Goal: Task Accomplishment & Management: Use online tool/utility

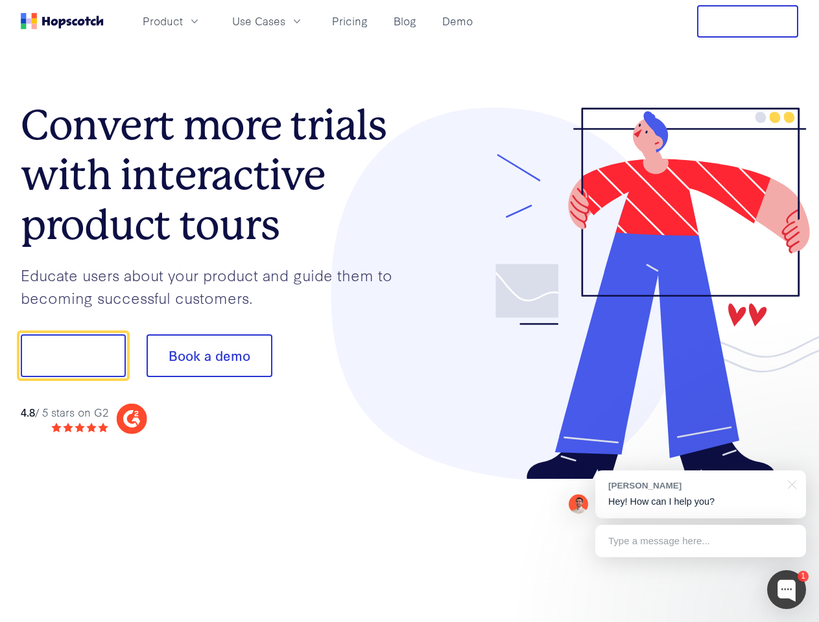
click at [410, 311] on div at bounding box center [604, 294] width 389 height 373
click at [183, 21] on span "Product" at bounding box center [163, 21] width 40 height 16
click at [285, 21] on span "Use Cases" at bounding box center [258, 21] width 53 height 16
click at [747, 21] on button "Free Trial" at bounding box center [747, 21] width 101 height 32
click at [73, 356] on button "Show me!" at bounding box center [73, 355] width 105 height 43
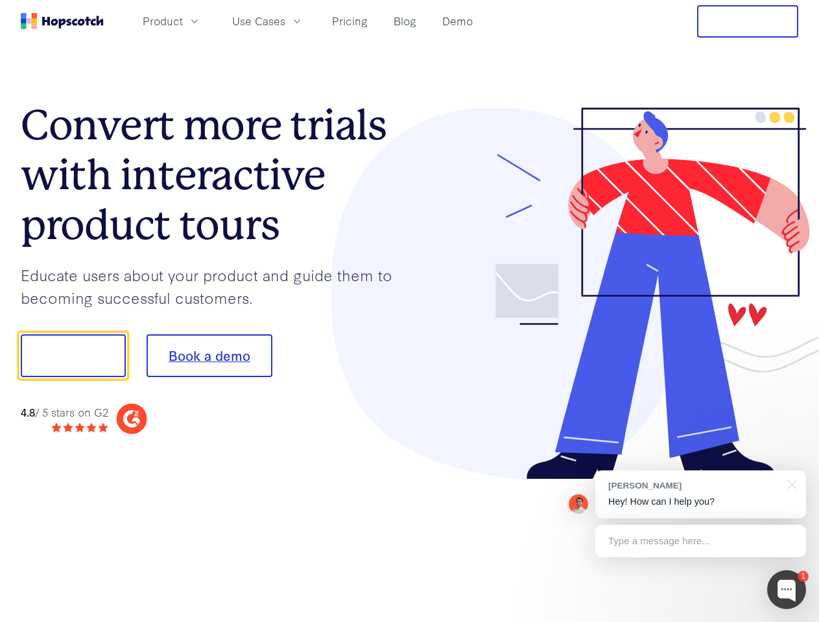
click at [209, 356] on button "Book a demo" at bounding box center [209, 355] width 126 height 43
click at [786, 590] on div at bounding box center [786, 589] width 39 height 39
click at [700, 495] on div "[PERSON_NAME] Hey! How can I help you?" at bounding box center [700, 495] width 211 height 48
click at [789, 484] on div at bounding box center [684, 441] width 243 height 259
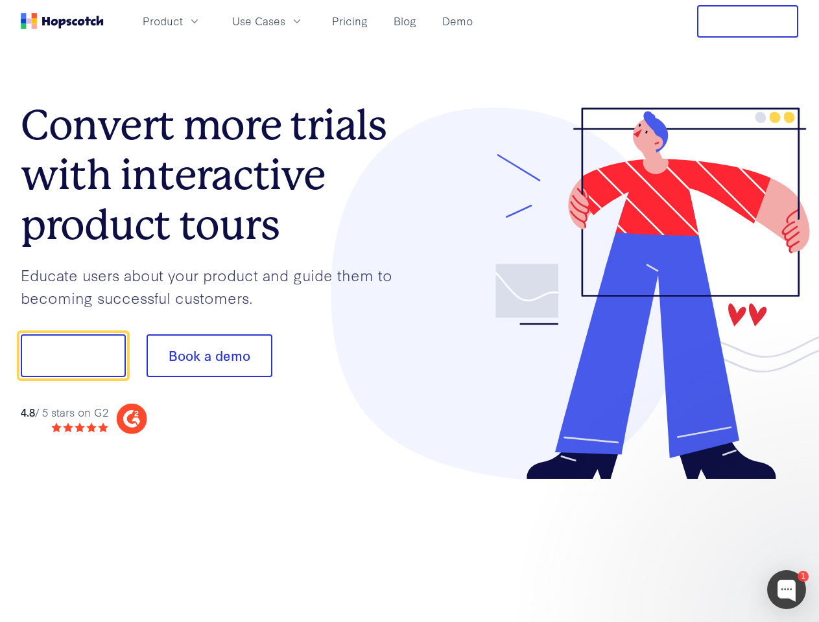
click at [700, 541] on div at bounding box center [684, 441] width 243 height 259
